Goal: Navigation & Orientation: Go to known website

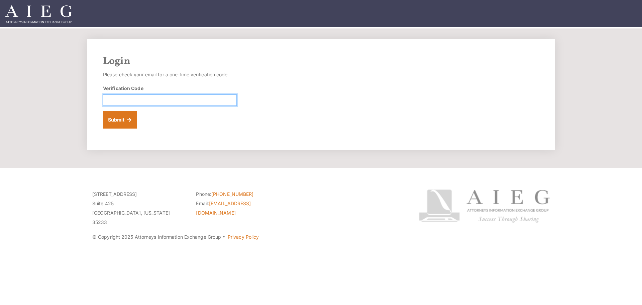
click at [115, 99] on input "Verification Code" at bounding box center [170, 99] width 134 height 11
click at [122, 101] on input "Verification Code" at bounding box center [170, 99] width 134 height 11
paste input "996760"
type input "996760"
click at [115, 118] on button "Submit" at bounding box center [120, 119] width 34 height 17
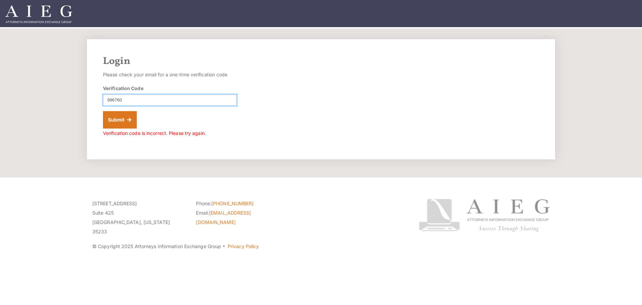
click at [107, 98] on input "996760" at bounding box center [170, 99] width 134 height 11
type input "996760"
click at [103, 111] on button "Submit" at bounding box center [120, 119] width 34 height 17
